Goal: Transaction & Acquisition: Subscribe to service/newsletter

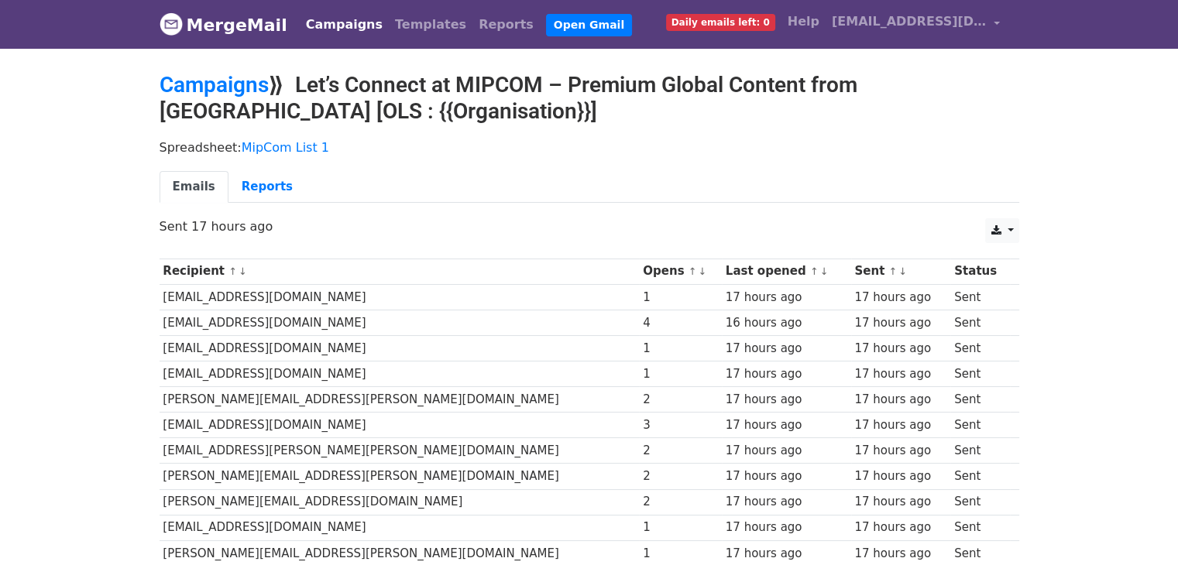
click at [316, 19] on link "Campaigns" at bounding box center [344, 24] width 89 height 31
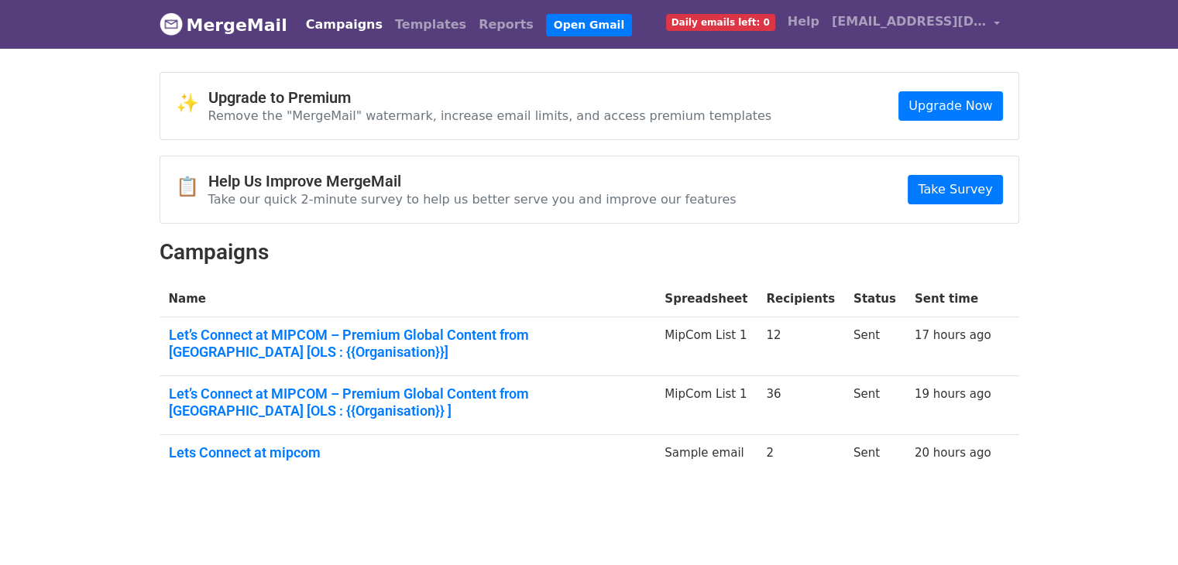
click at [722, 22] on span "Daily emails left: 0" at bounding box center [720, 22] width 109 height 17
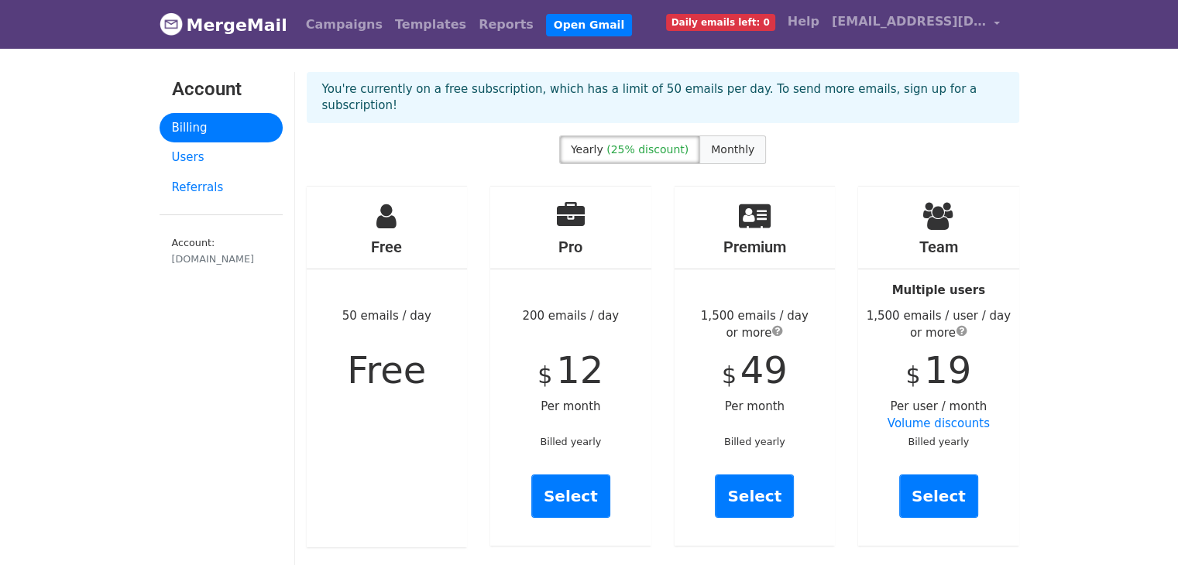
click at [711, 143] on span "Monthly" at bounding box center [732, 149] width 43 height 12
click at [854, 115] on div "You're currently on a free subscription, which has a limit of 50 emails per day…" at bounding box center [662, 103] width 735 height 63
click at [814, 24] on link "Help" at bounding box center [803, 21] width 44 height 31
